Goal: Task Accomplishment & Management: Use online tool/utility

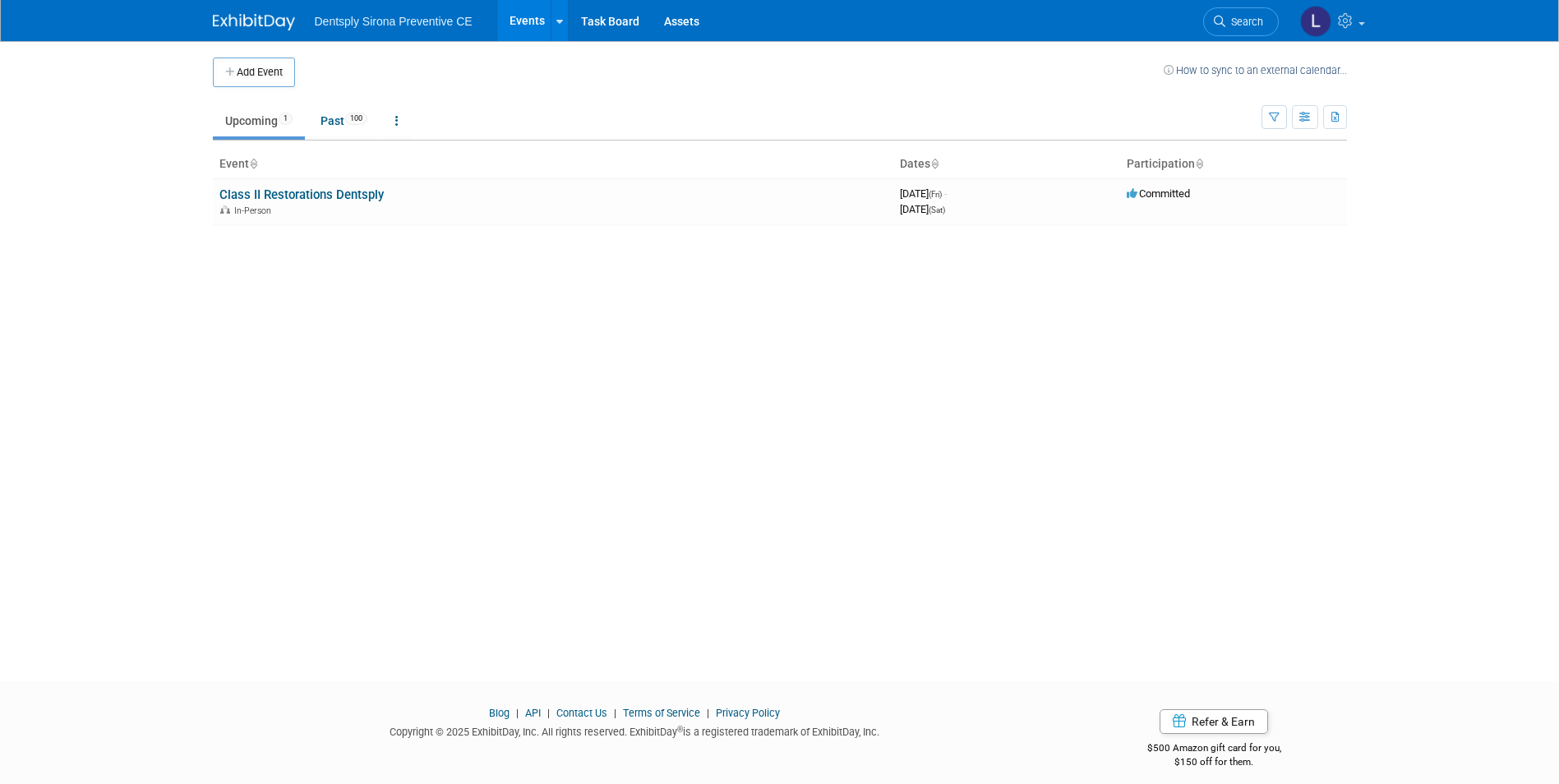
click at [544, 24] on link "Events" at bounding box center [527, 21] width 60 height 41
click at [330, 198] on link "Class II Restorations Dentsply" at bounding box center [301, 195] width 164 height 14
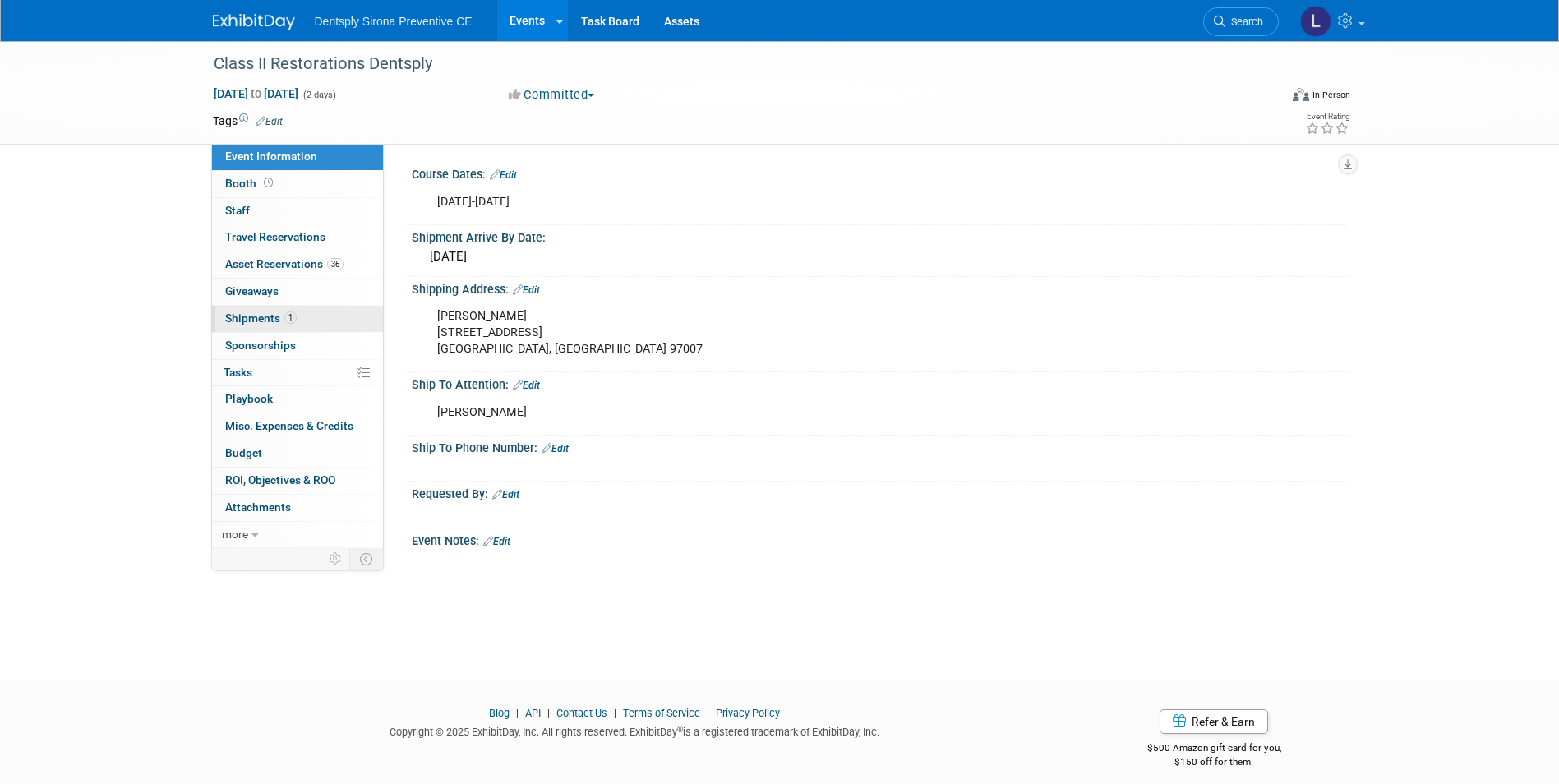
click at [269, 318] on span "Shipments 1" at bounding box center [261, 318] width 72 height 13
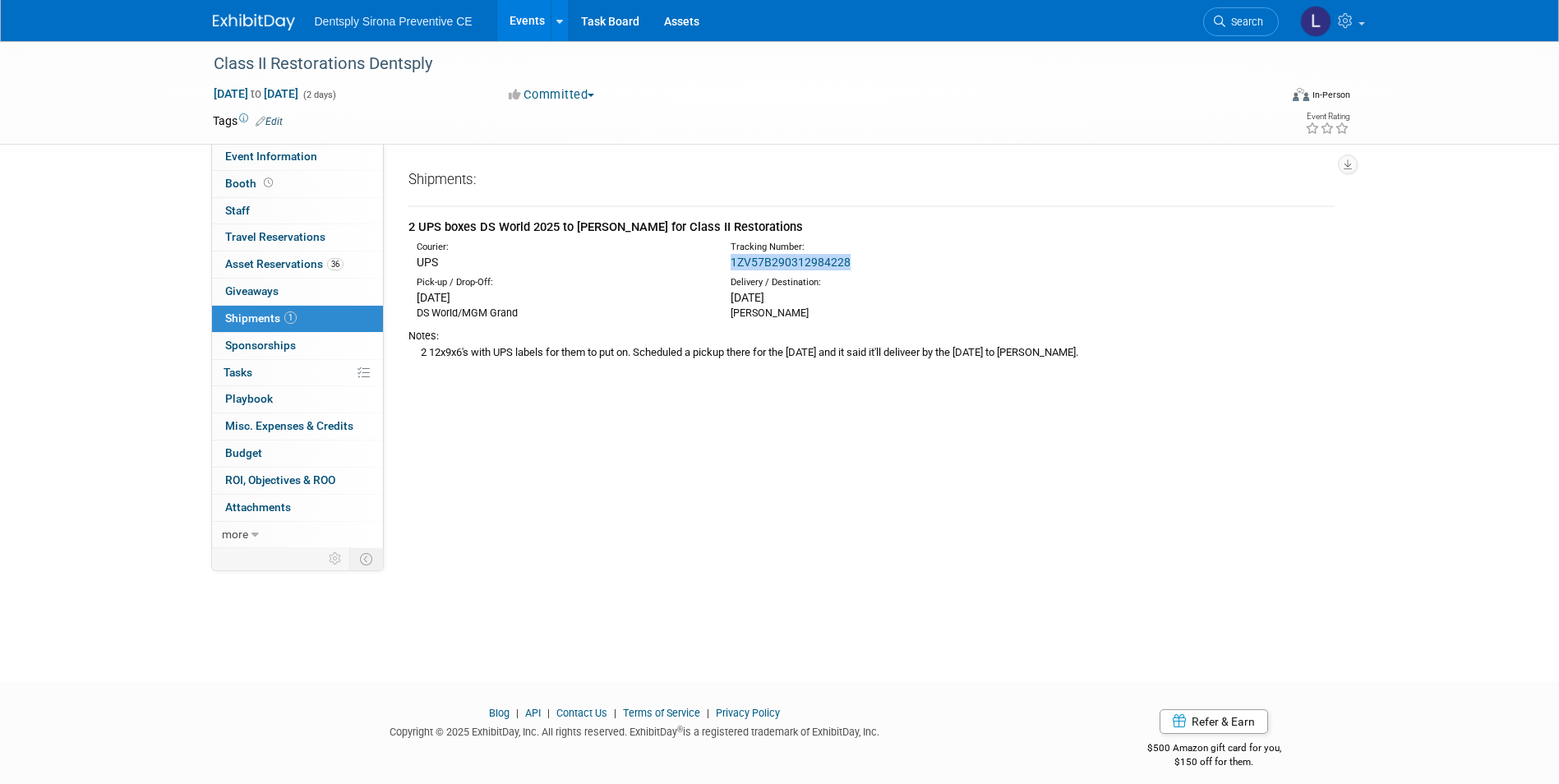
drag, startPoint x: 863, startPoint y: 260, endPoint x: 732, endPoint y: 265, distance: 131.1
click at [731, 265] on div "1ZV57B290312984228" at bounding box center [915, 262] width 368 height 16
drag, startPoint x: 732, startPoint y: 265, endPoint x: 741, endPoint y: 265, distance: 9.0
copy link "1ZV57B290312984228"
click at [245, 261] on span "Asset Reservations 36" at bounding box center [285, 263] width 119 height 13
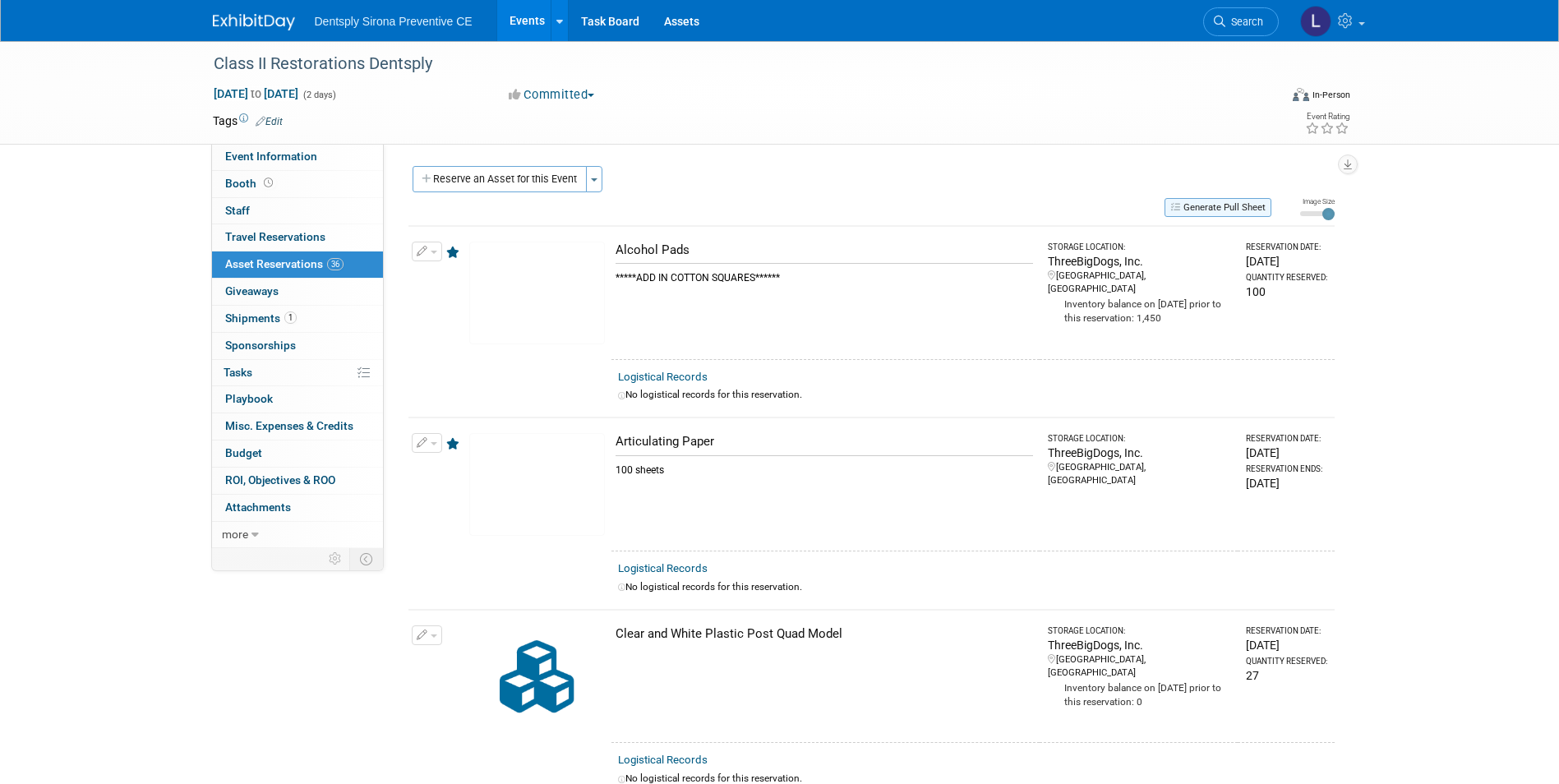
click at [1181, 207] on button "Generate Pull Sheet" at bounding box center [1218, 207] width 107 height 19
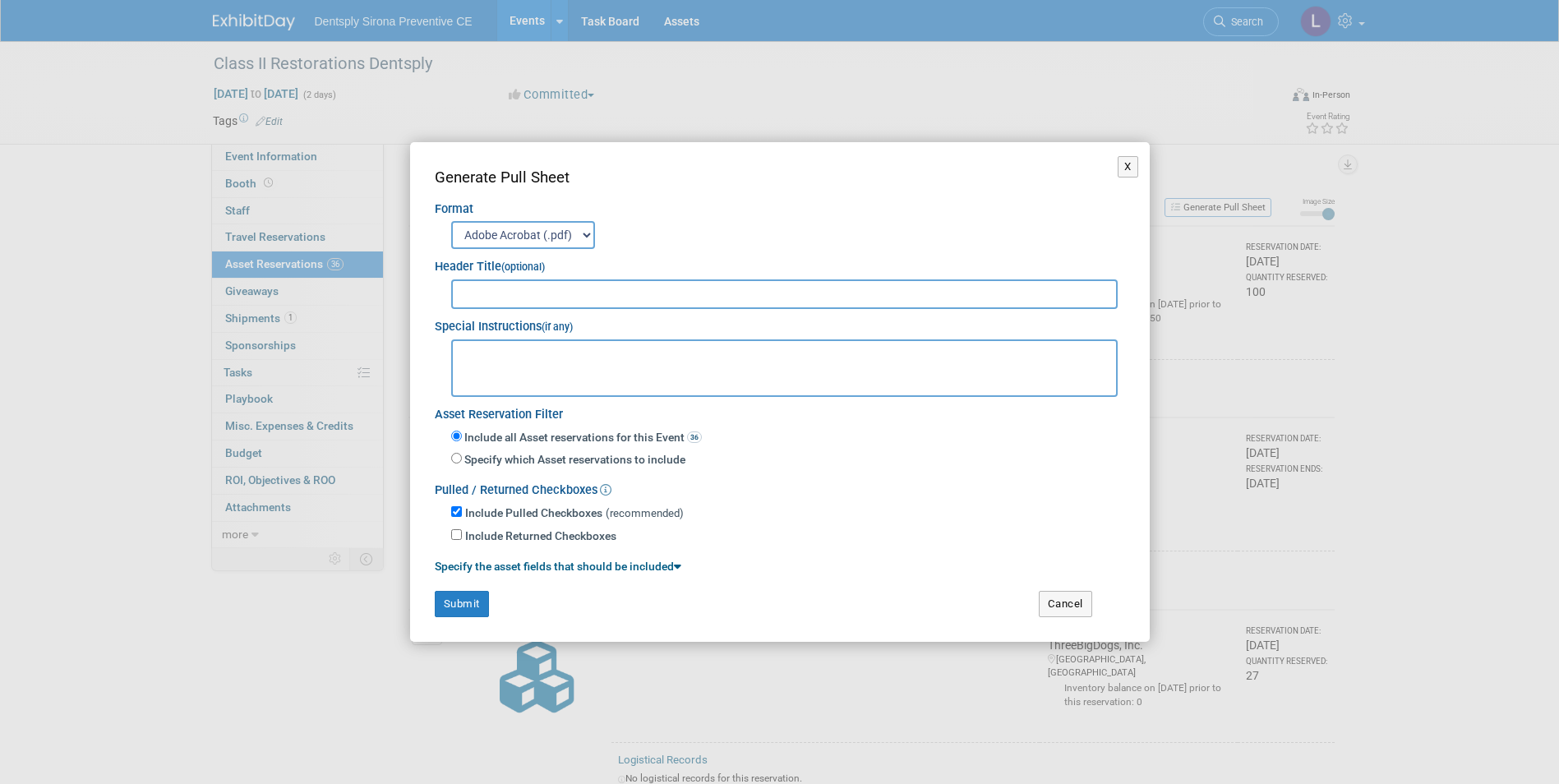
click at [468, 293] on input "text" at bounding box center [784, 294] width 668 height 30
type input "Asset List"
click at [473, 596] on button "Submit" at bounding box center [462, 603] width 54 height 26
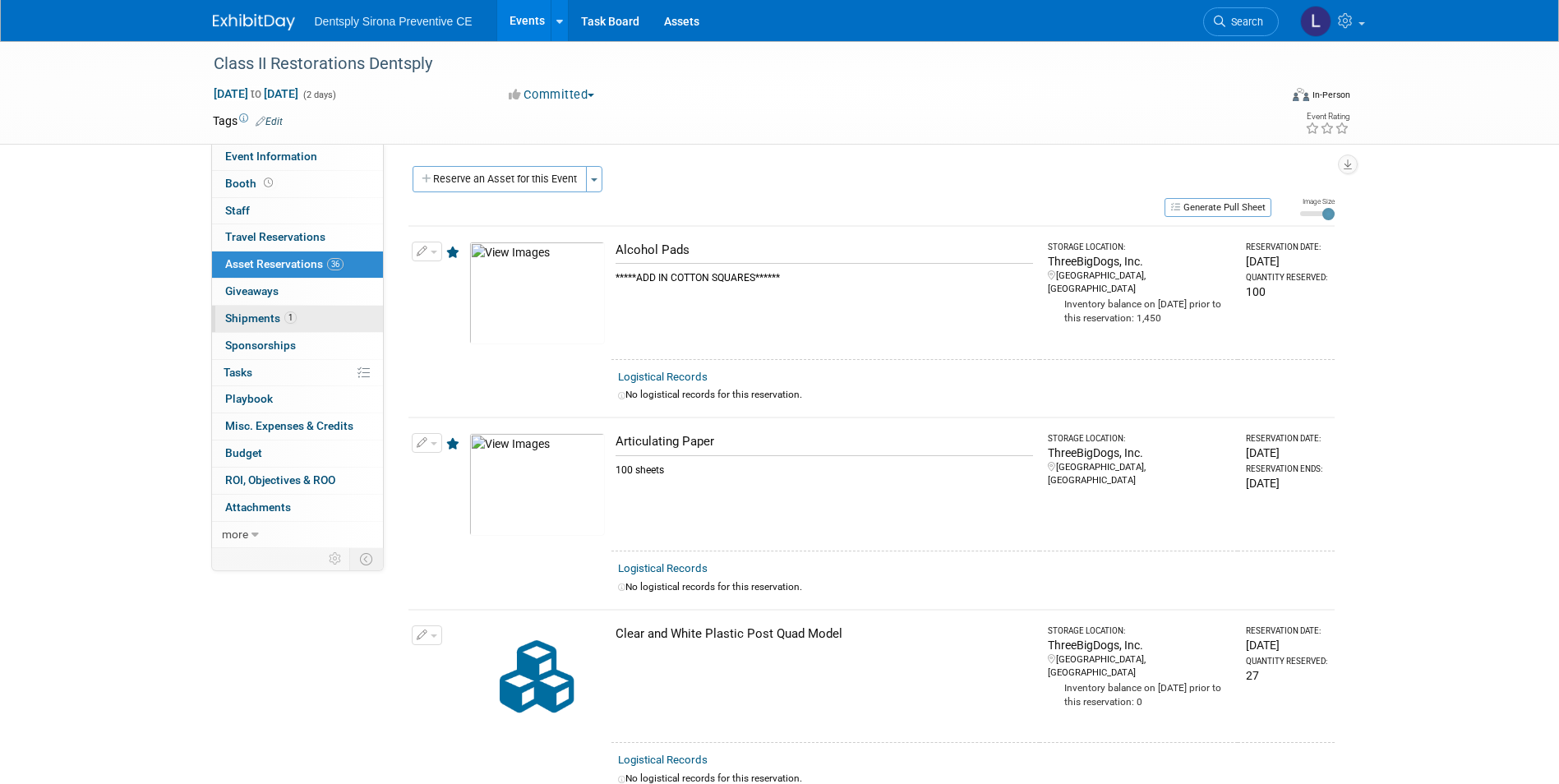
click at [340, 315] on link "1 Shipments 1" at bounding box center [297, 318] width 171 height 26
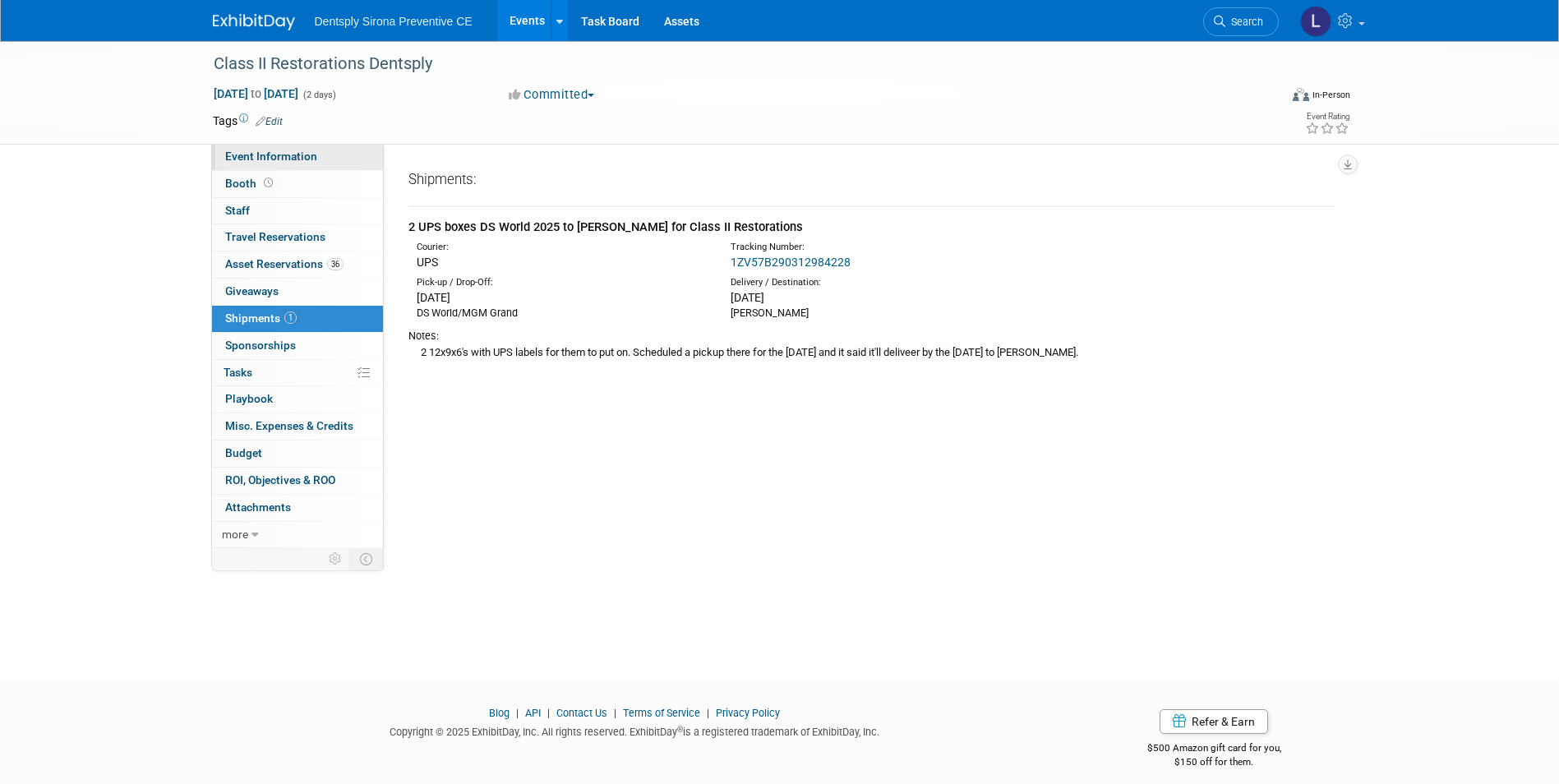
click at [307, 161] on span "Event Information" at bounding box center [271, 155] width 92 height 13
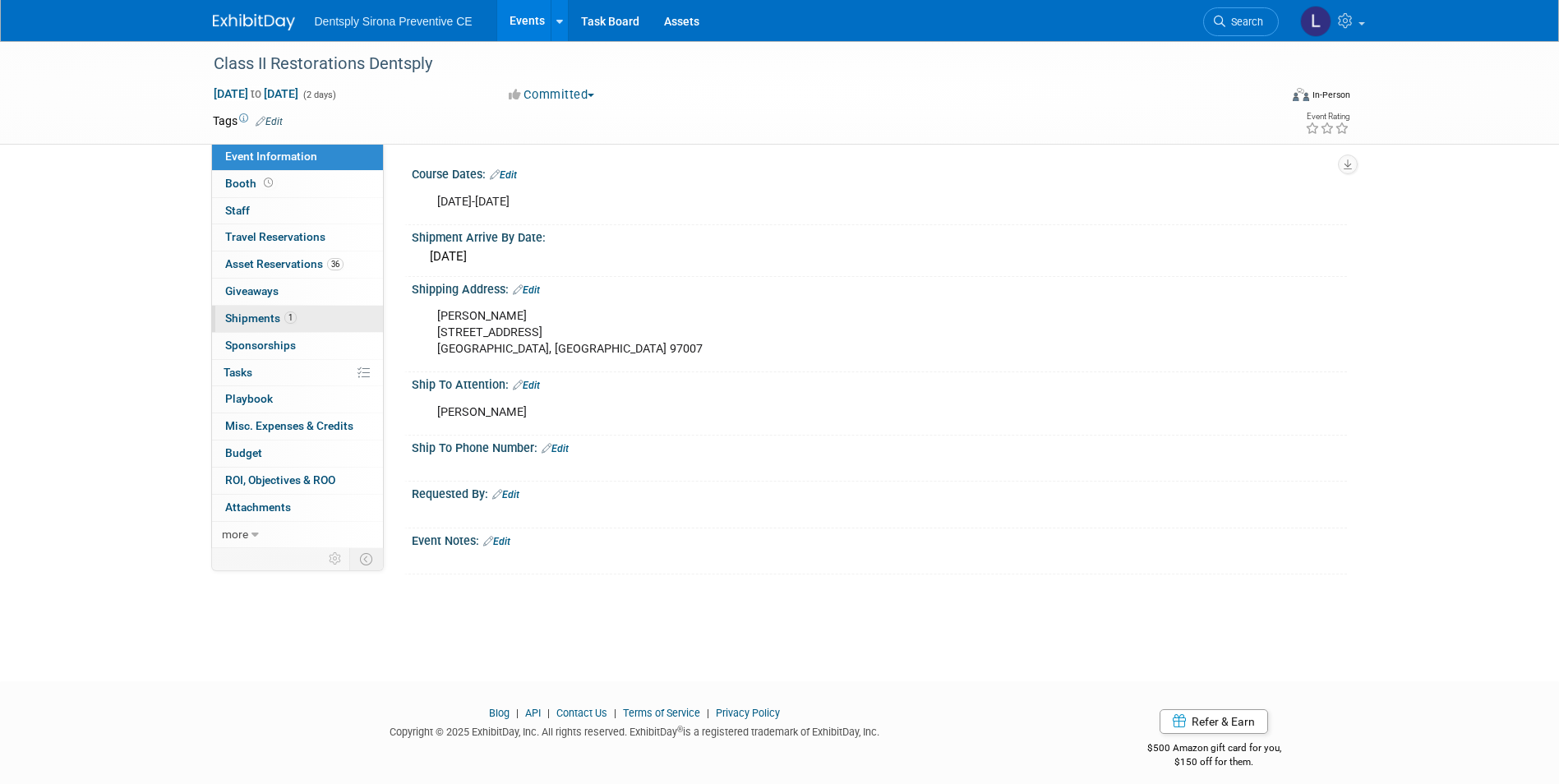
click at [270, 317] on span "Shipments 1" at bounding box center [261, 318] width 72 height 13
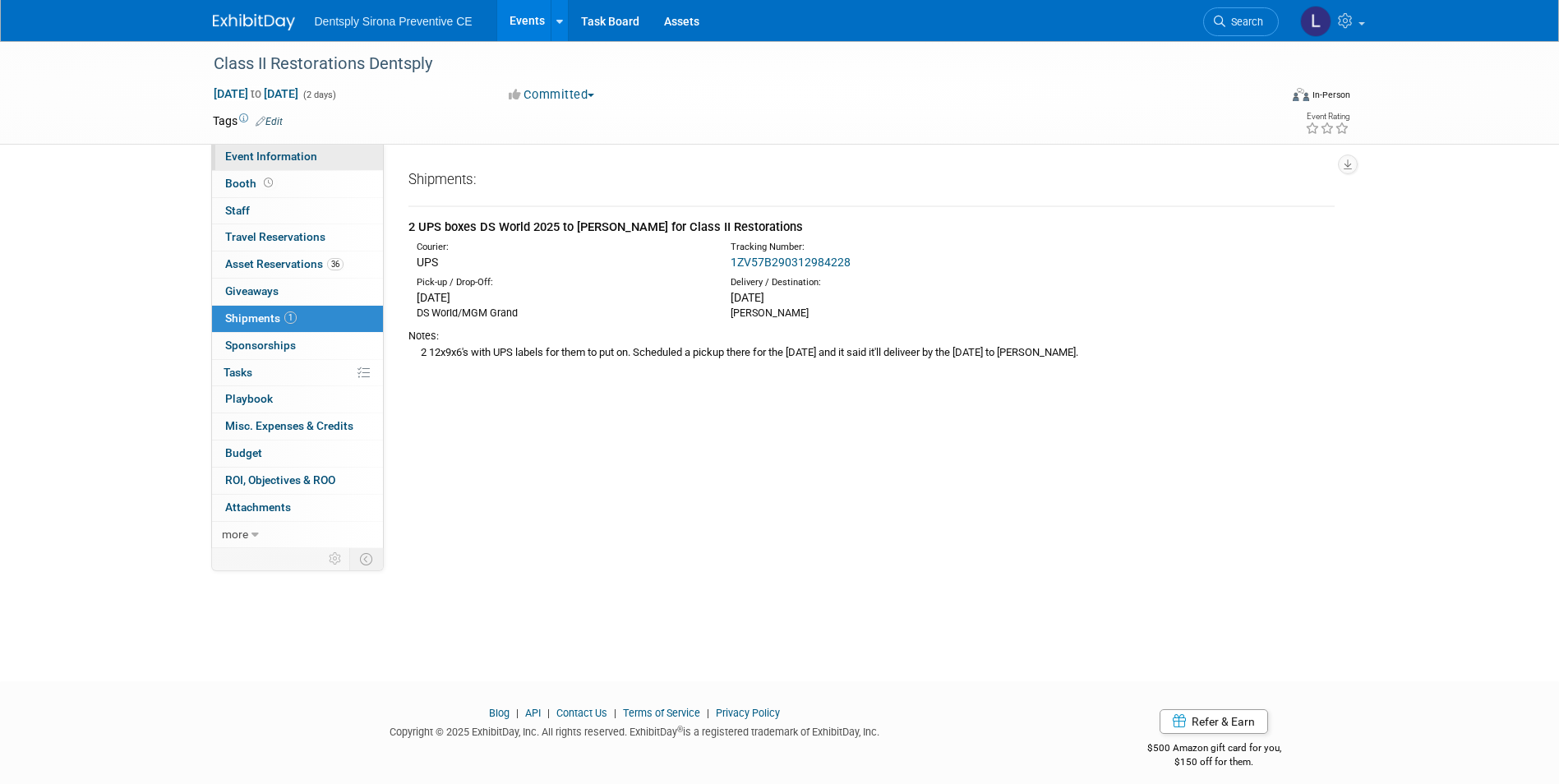
click at [274, 159] on span "Event Information" at bounding box center [271, 155] width 92 height 13
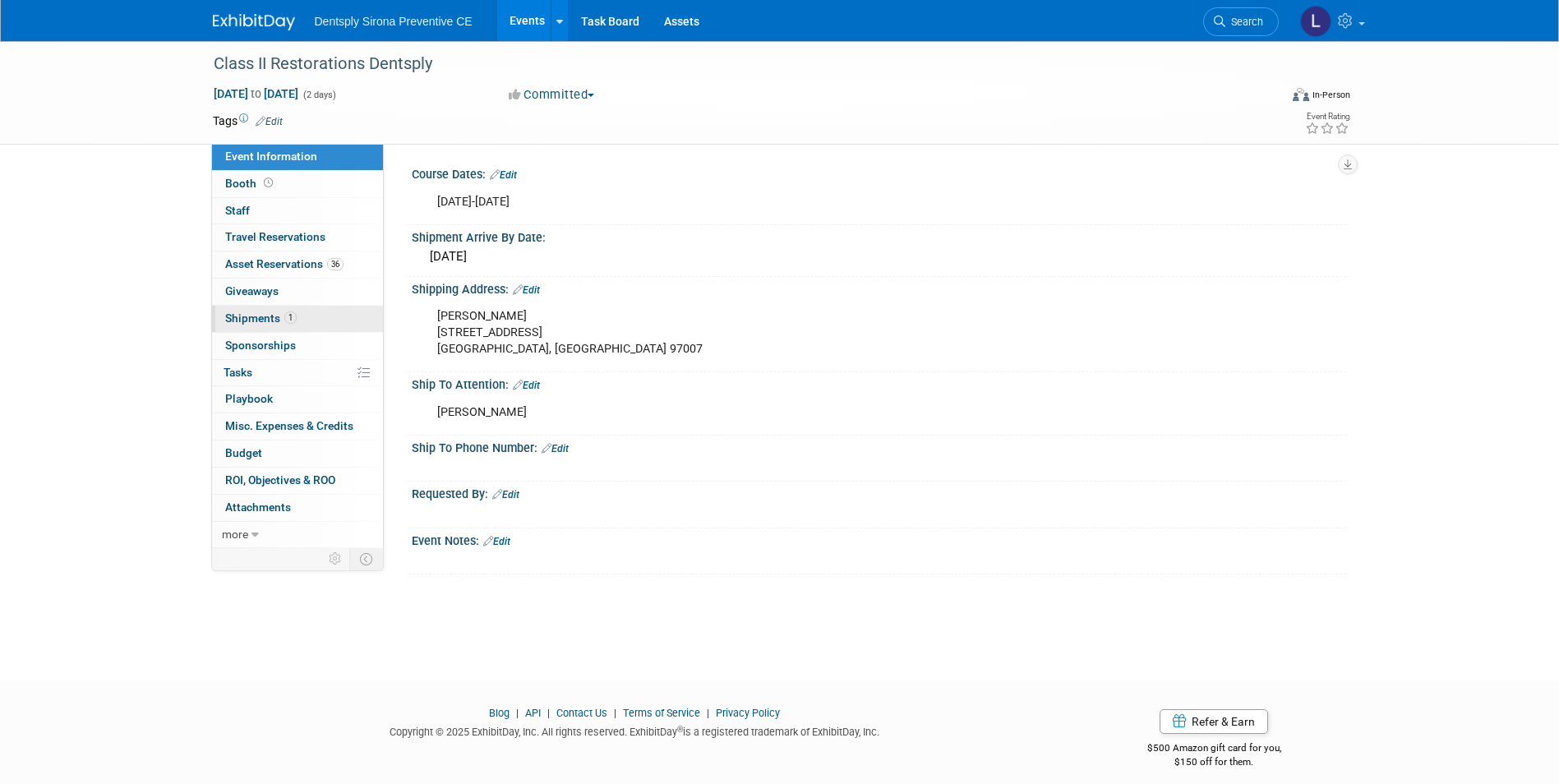
click at [244, 322] on span "Shipments 1" at bounding box center [261, 318] width 72 height 13
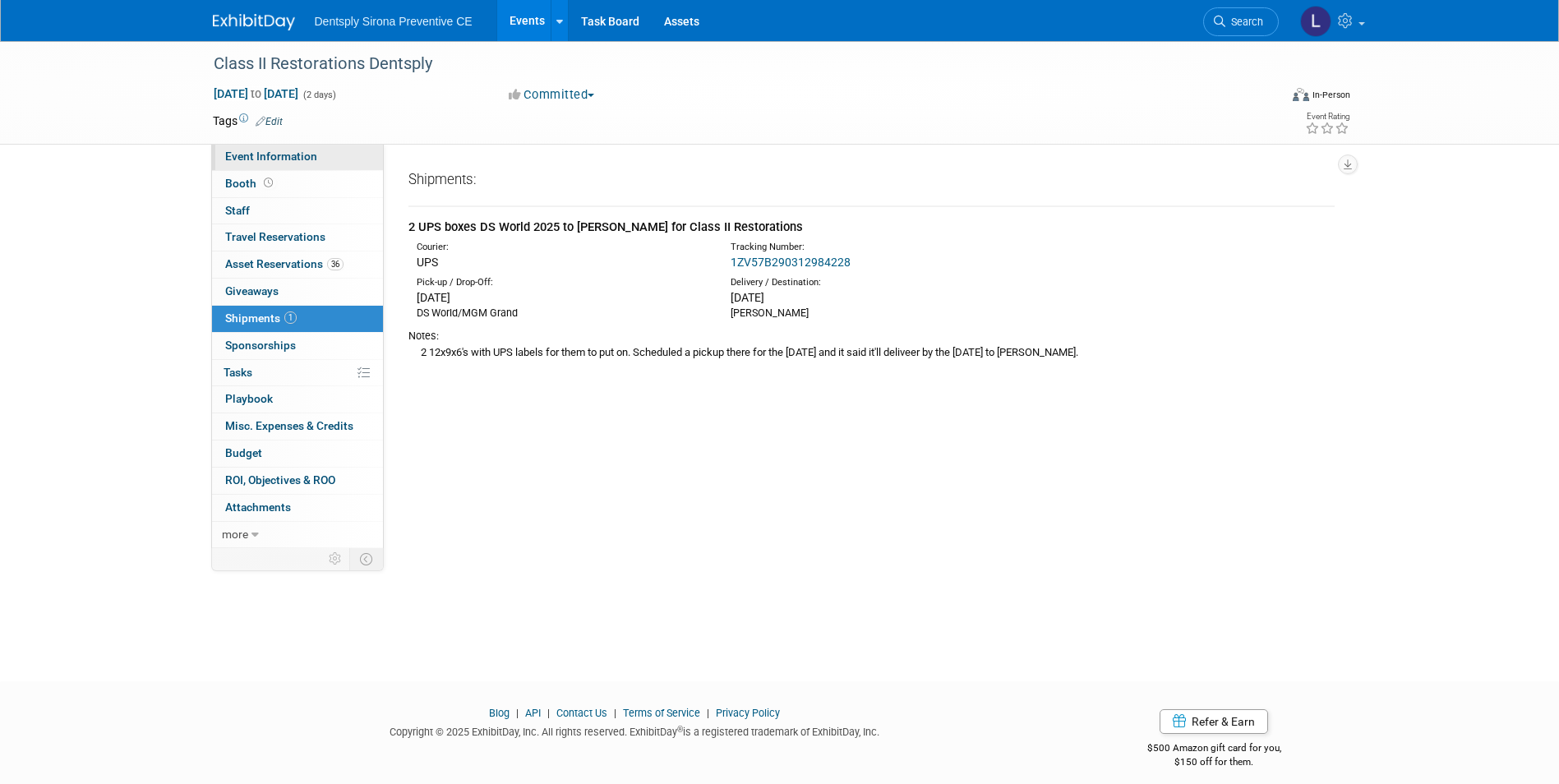
click at [252, 147] on link "Event Information" at bounding box center [297, 156] width 171 height 26
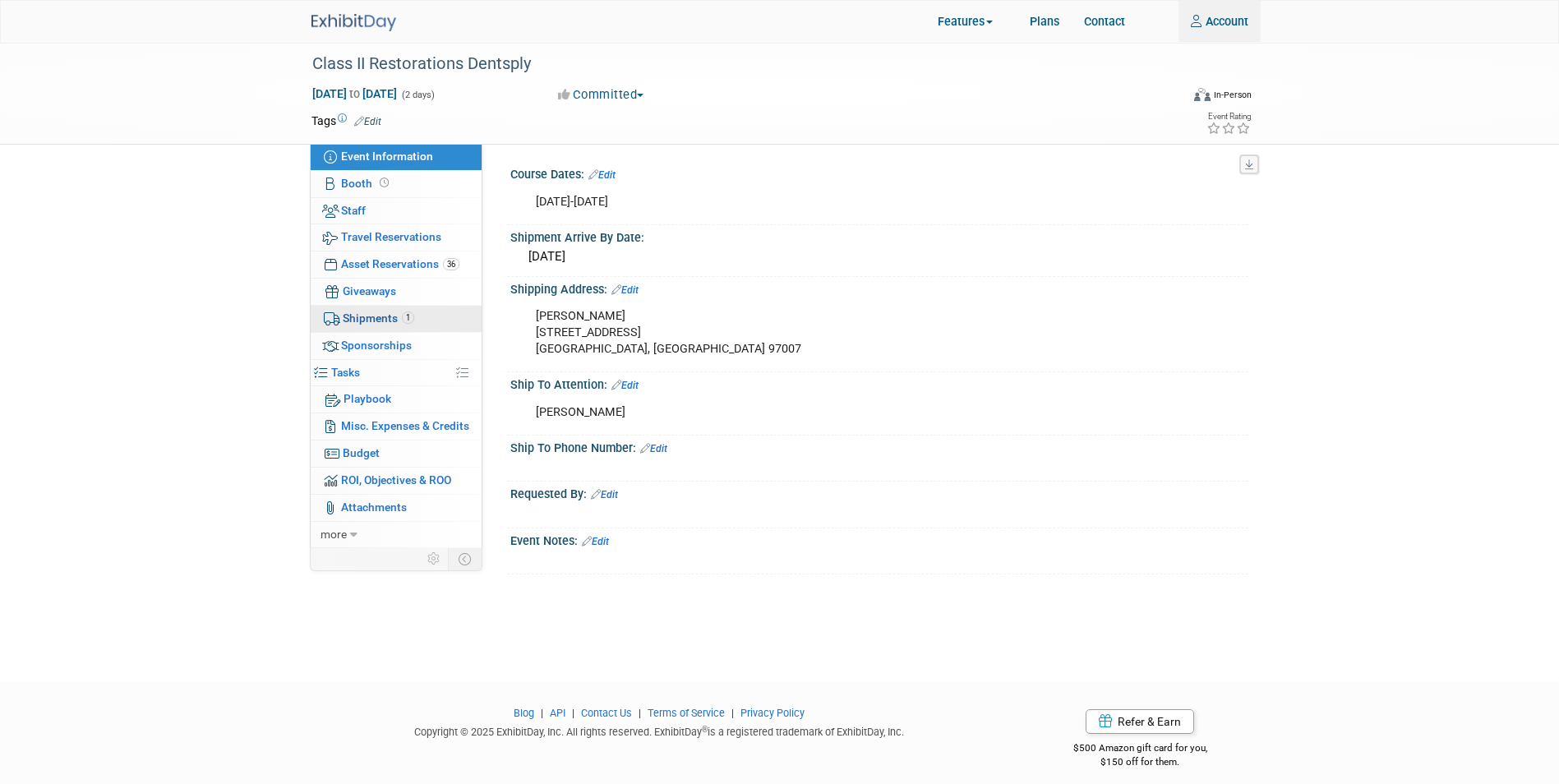
type input "lindsey.stutz@dentsplysirona.com"
click at [362, 318] on span "Shipments 1" at bounding box center [378, 318] width 72 height 13
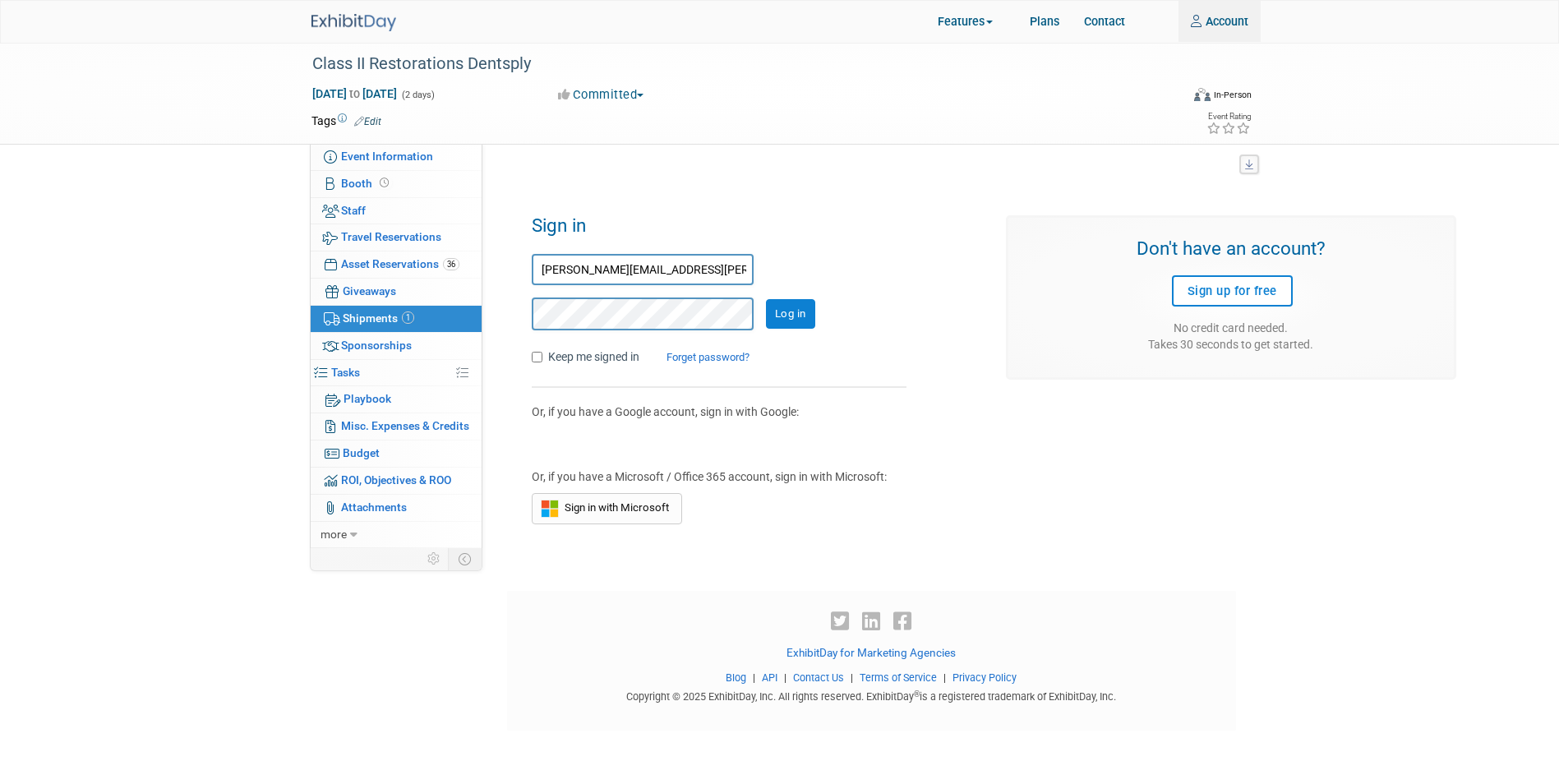
click at [802, 311] on input "Log in" at bounding box center [790, 313] width 49 height 30
